Goal: Find specific page/section: Find specific page/section

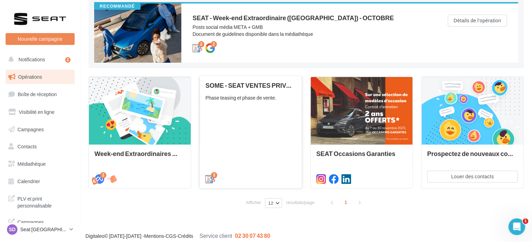
scroll to position [82, 0]
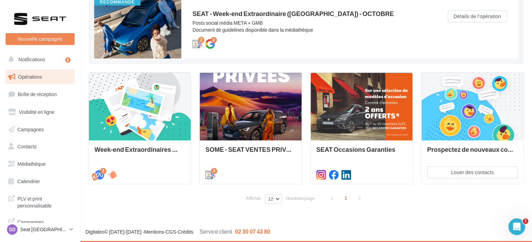
click at [38, 78] on span "Opérations" at bounding box center [30, 77] width 24 height 6
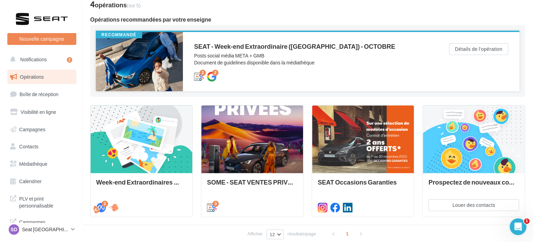
scroll to position [82, 0]
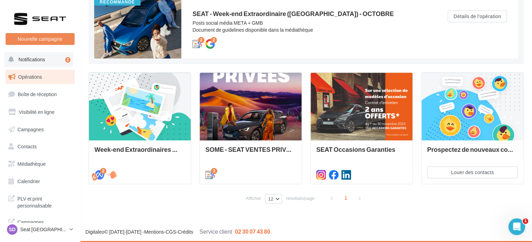
drag, startPoint x: 408, startPoint y: 126, endPoint x: 41, endPoint y: 58, distance: 372.8
click at [41, 58] on span "Notifications" at bounding box center [31, 59] width 26 height 6
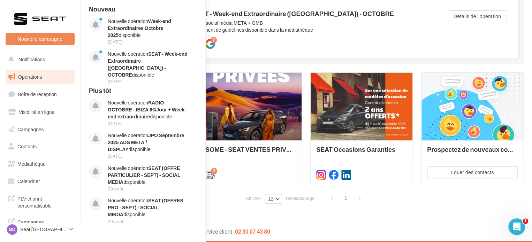
click at [365, 40] on div "2 2" at bounding box center [305, 43] width 227 height 8
